Goal: Check status: Check status

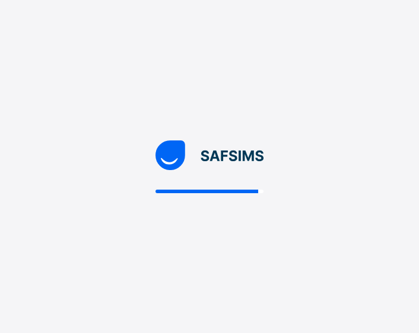
click at [224, 93] on div at bounding box center [209, 166] width 419 height 333
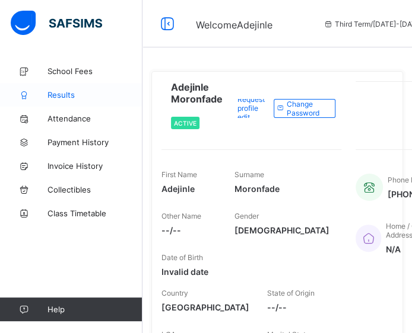
click at [59, 93] on span "Results" at bounding box center [94, 94] width 95 height 9
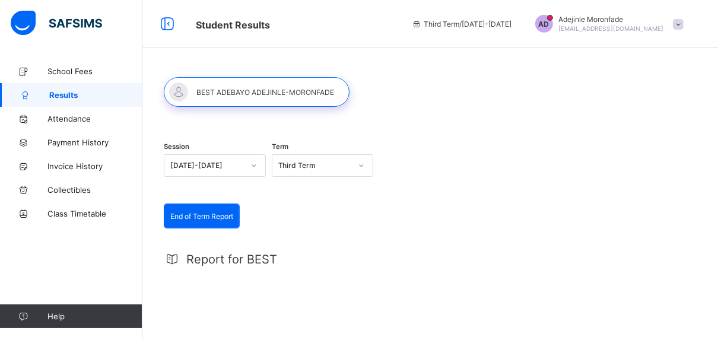
click at [203, 215] on span "End of Term Report" at bounding box center [201, 216] width 63 height 9
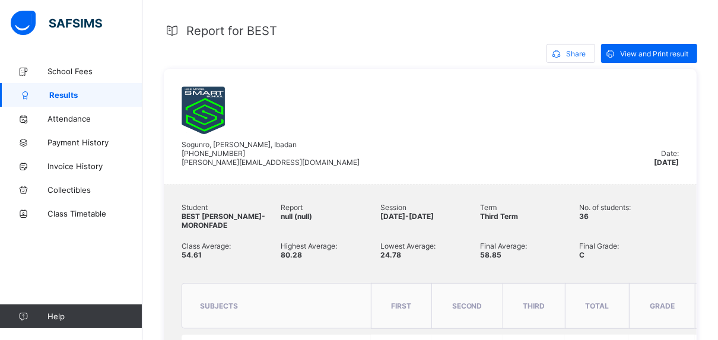
scroll to position [190, 0]
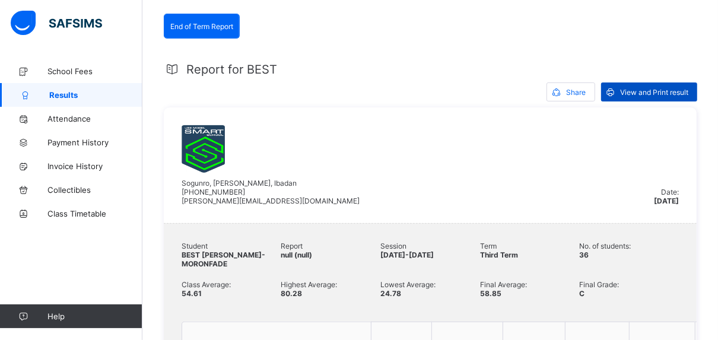
click at [418, 88] on span "View and Print result" at bounding box center [654, 92] width 68 height 9
